Goal: Information Seeking & Learning: Learn about a topic

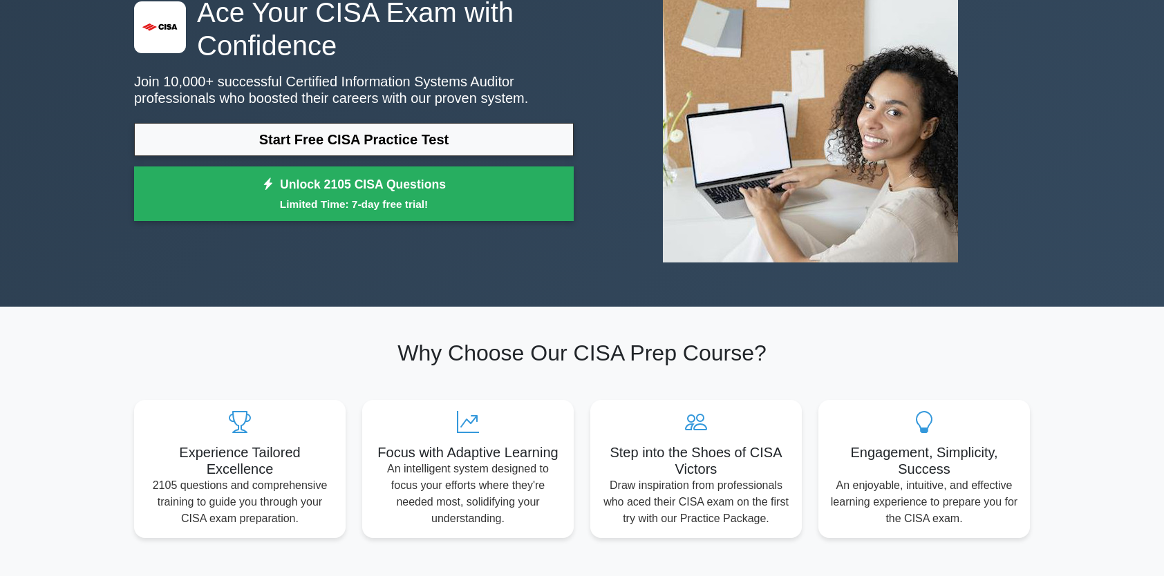
scroll to position [138, 0]
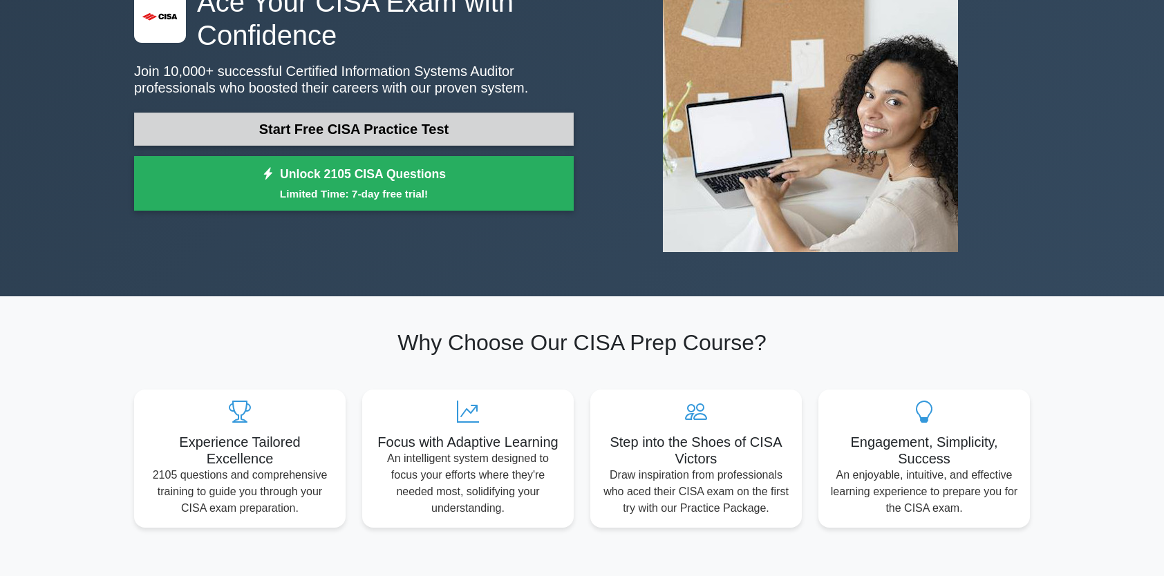
click at [409, 138] on link "Start Free CISA Practice Test" at bounding box center [353, 129] width 439 height 33
click at [437, 128] on link "Start Free CISA Practice Test" at bounding box center [353, 129] width 439 height 33
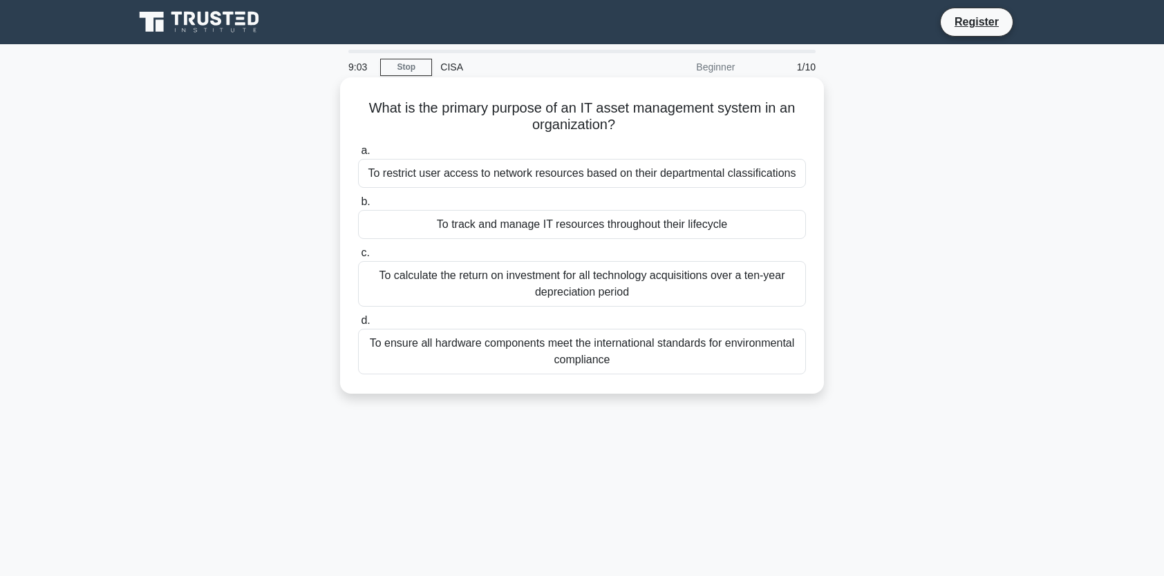
click at [521, 362] on div "To ensure all hardware components meet the international standards for environm…" at bounding box center [582, 352] width 448 height 46
click at [358, 325] on input "d. To ensure all hardware components meet the international standards for envir…" at bounding box center [358, 320] width 0 height 9
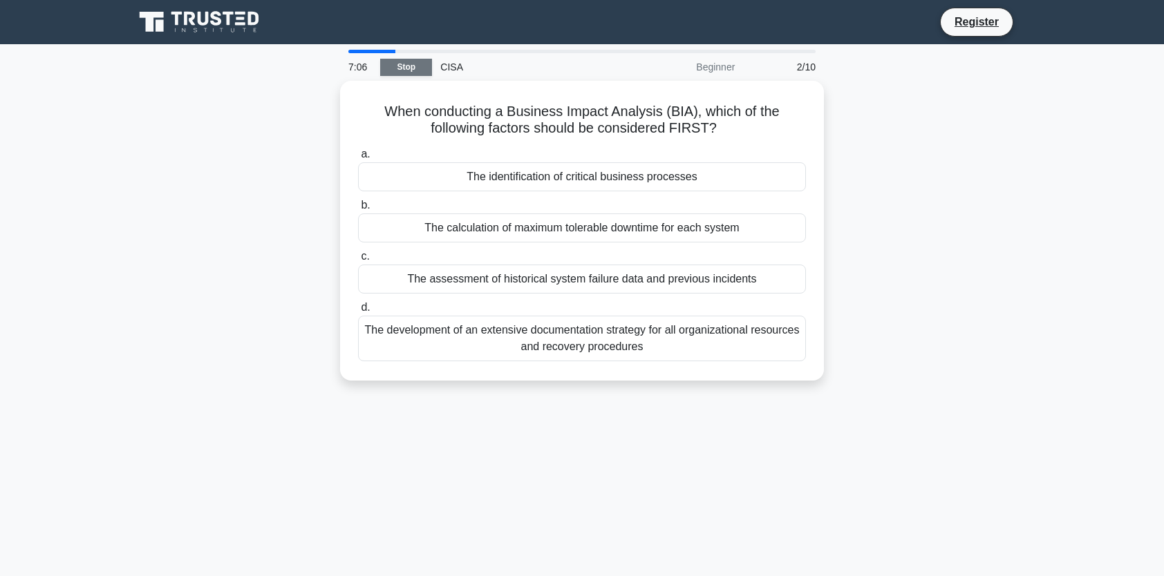
click at [390, 71] on link "Stop" at bounding box center [406, 67] width 52 height 17
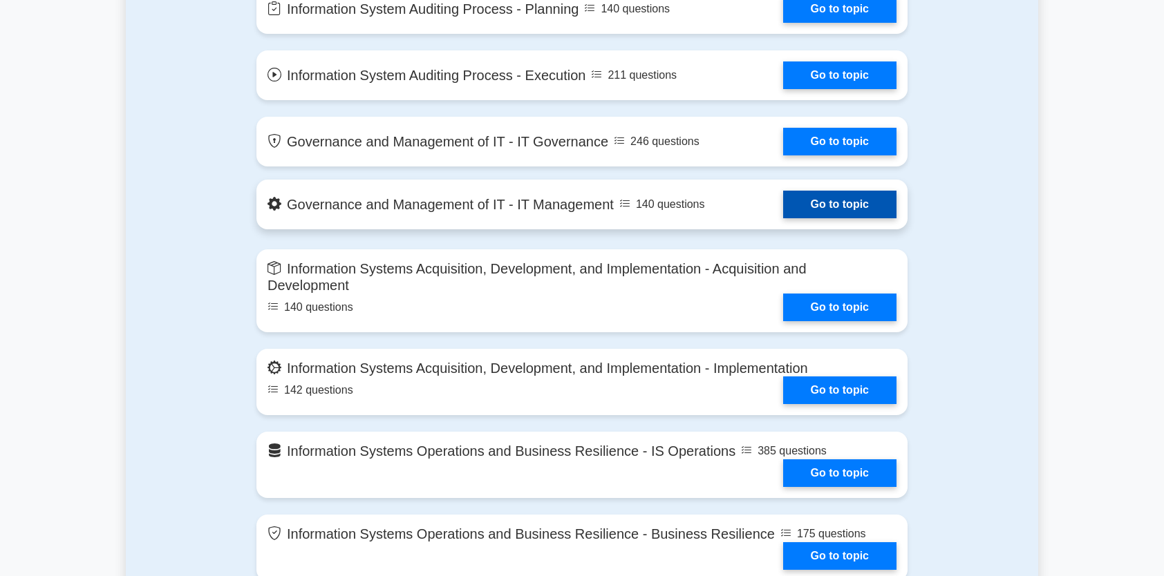
scroll to position [760, 0]
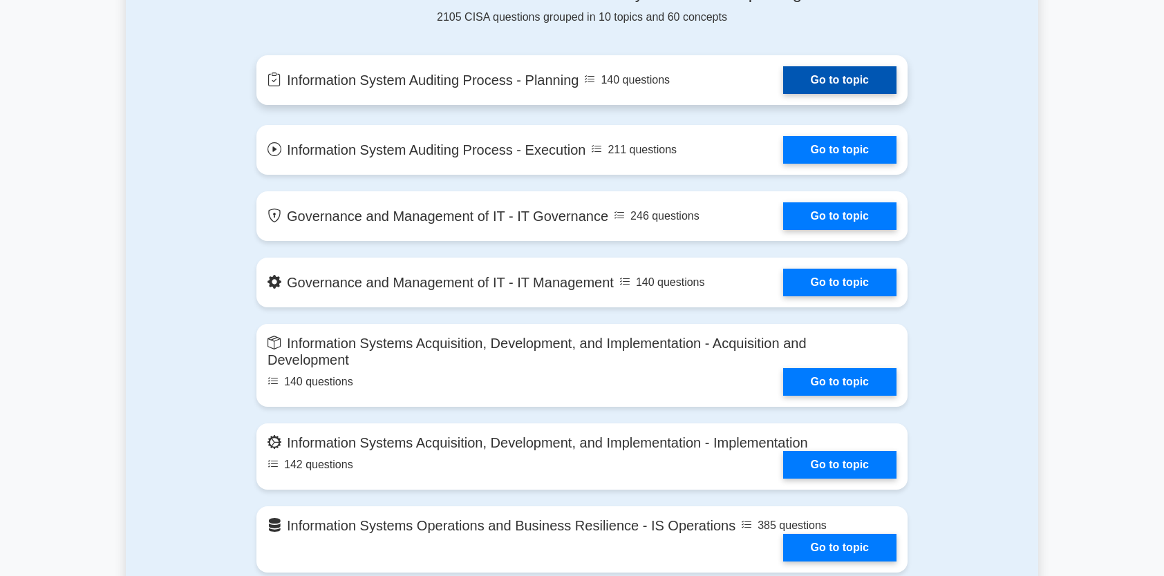
click at [828, 94] on link "Go to topic" at bounding box center [839, 80] width 113 height 28
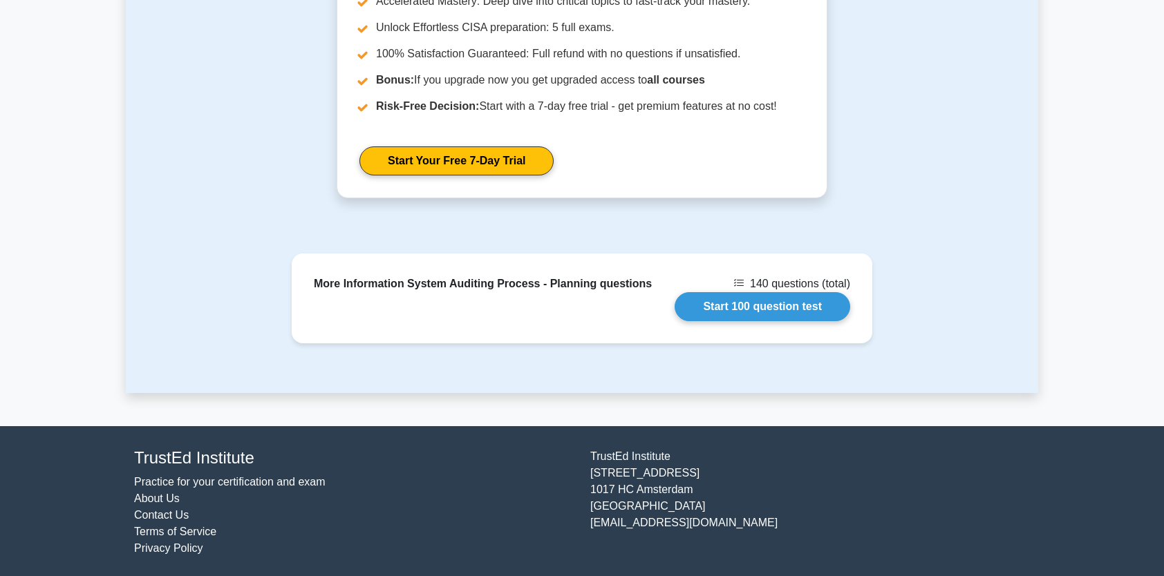
scroll to position [1030, 0]
